Goal: Find specific page/section: Find specific page/section

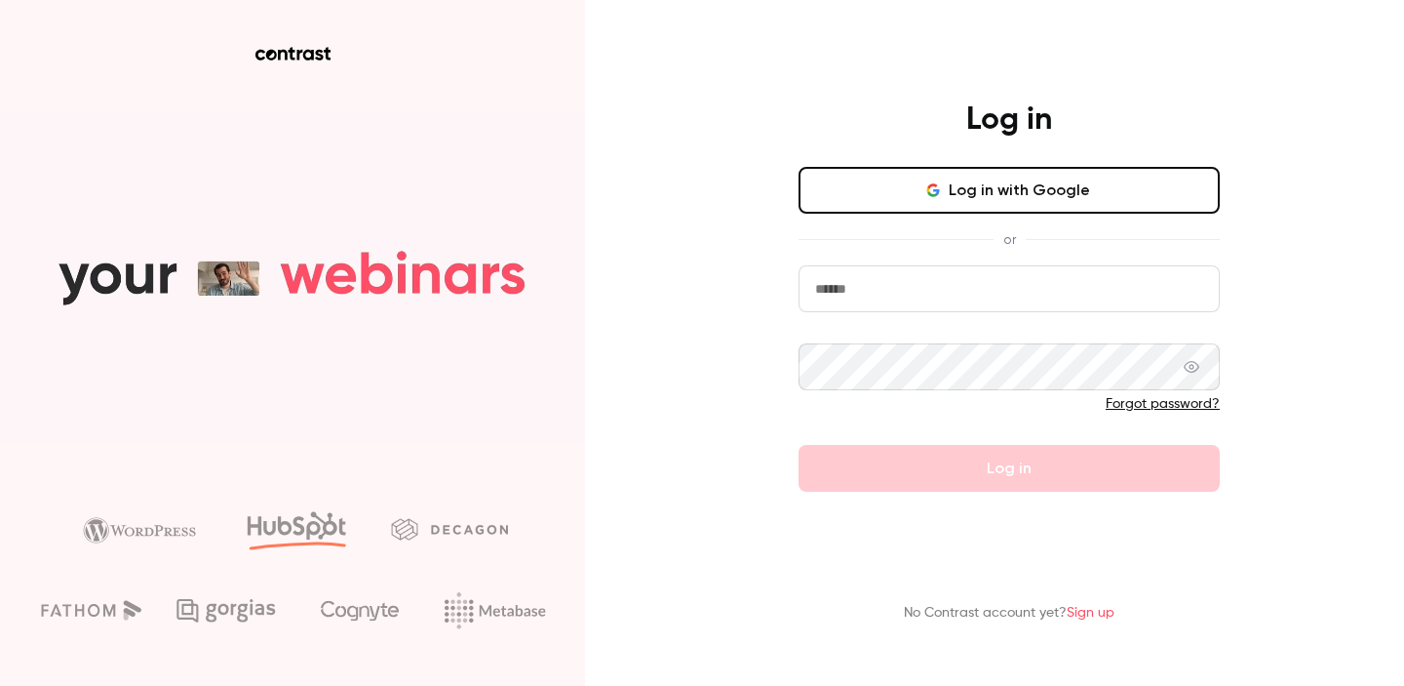
click at [958, 182] on button "Log in with Google" at bounding box center [1009, 190] width 421 height 47
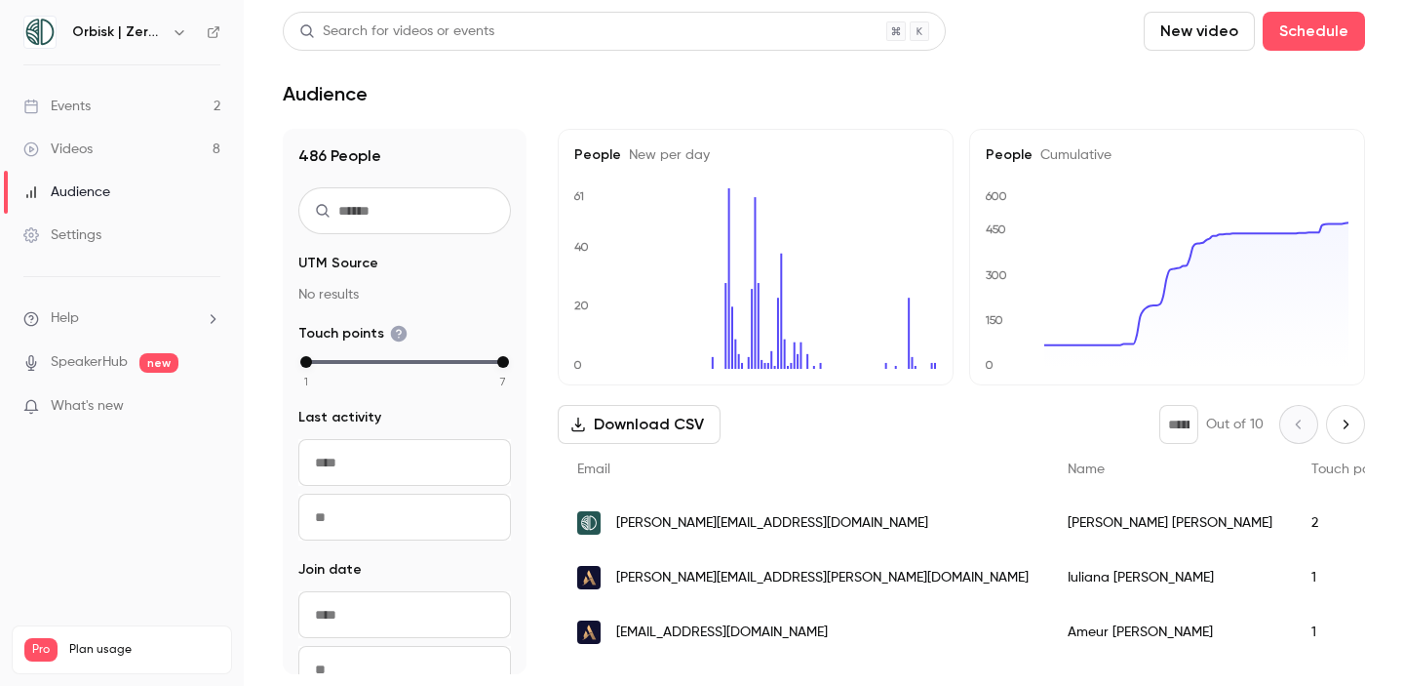
click at [121, 104] on link "Events 2" at bounding box center [122, 106] width 244 height 43
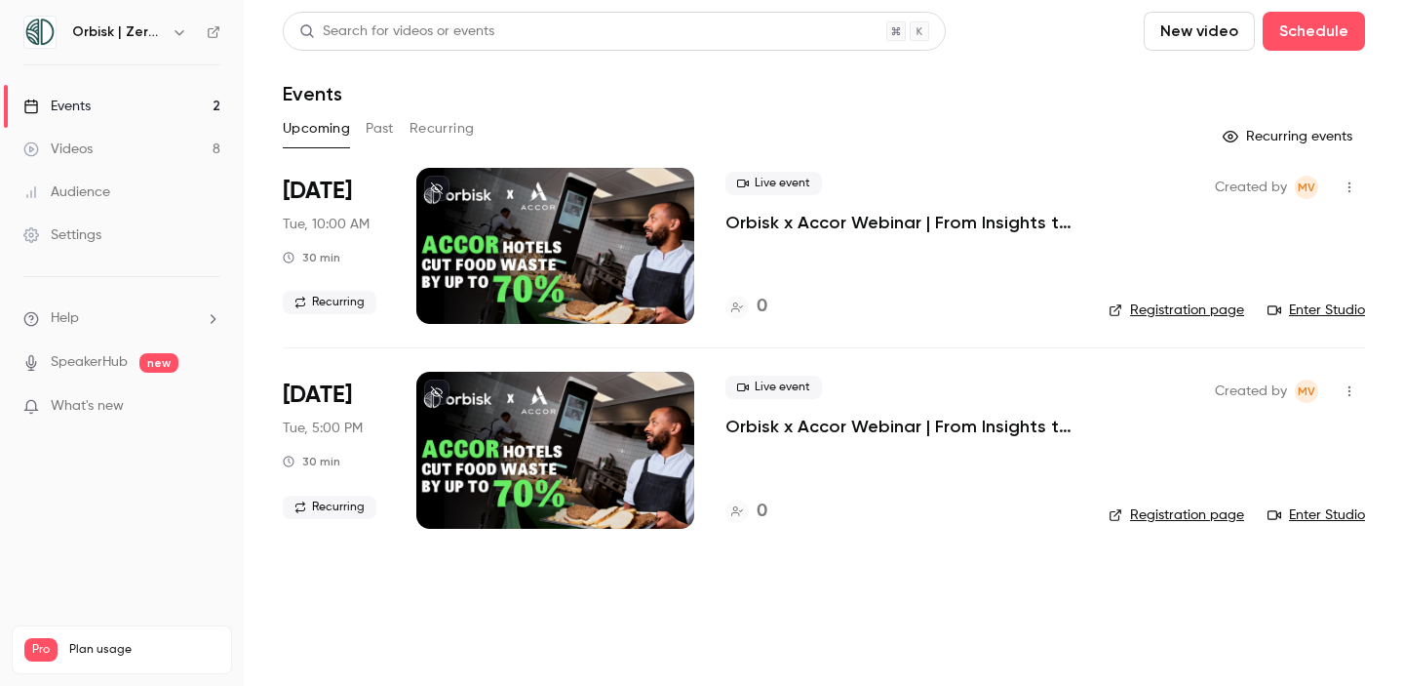
click at [377, 132] on button "Past" at bounding box center [380, 128] width 28 height 31
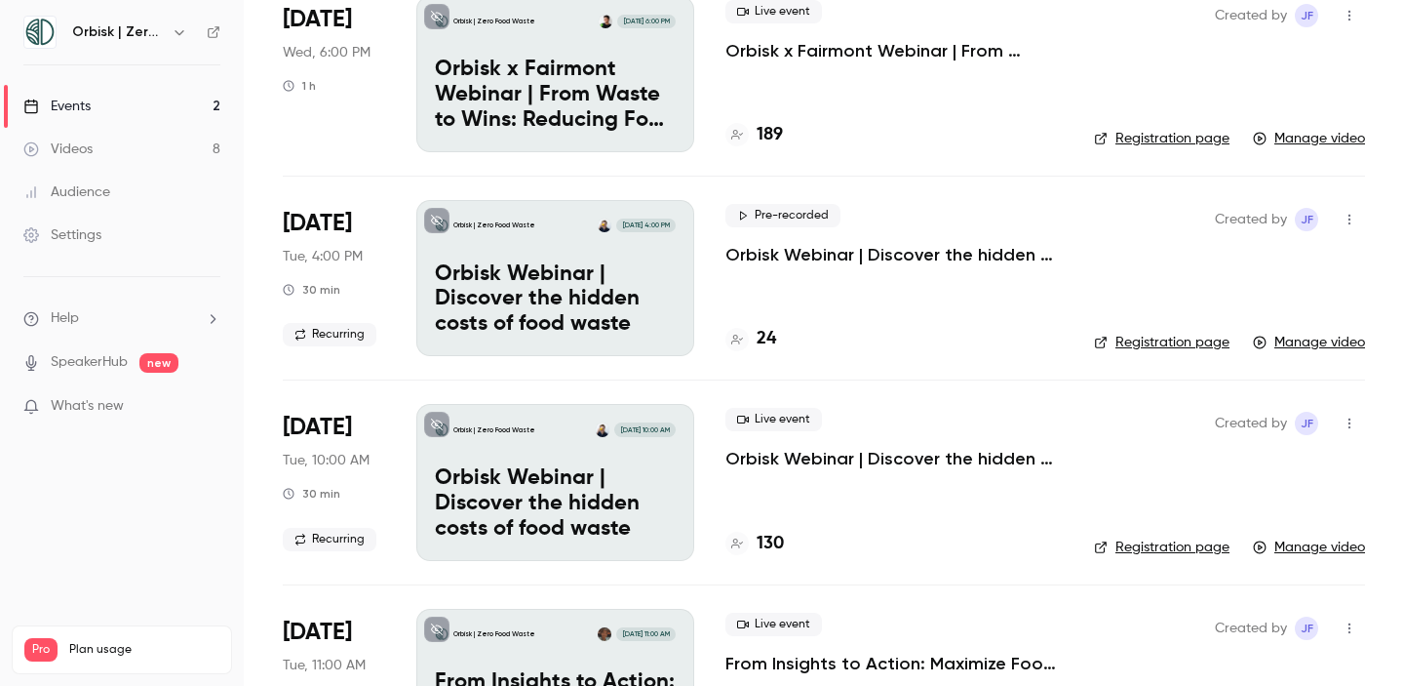
scroll to position [641, 0]
